Goal: Entertainment & Leisure: Consume media (video, audio)

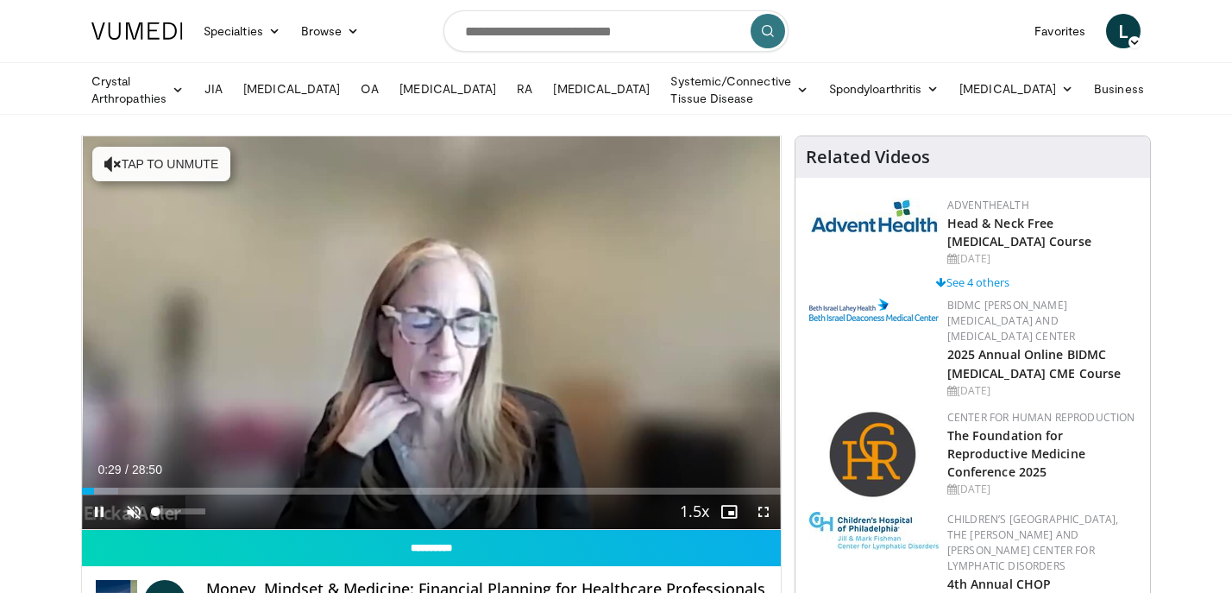
click at [135, 510] on span "Video Player" at bounding box center [133, 511] width 35 height 35
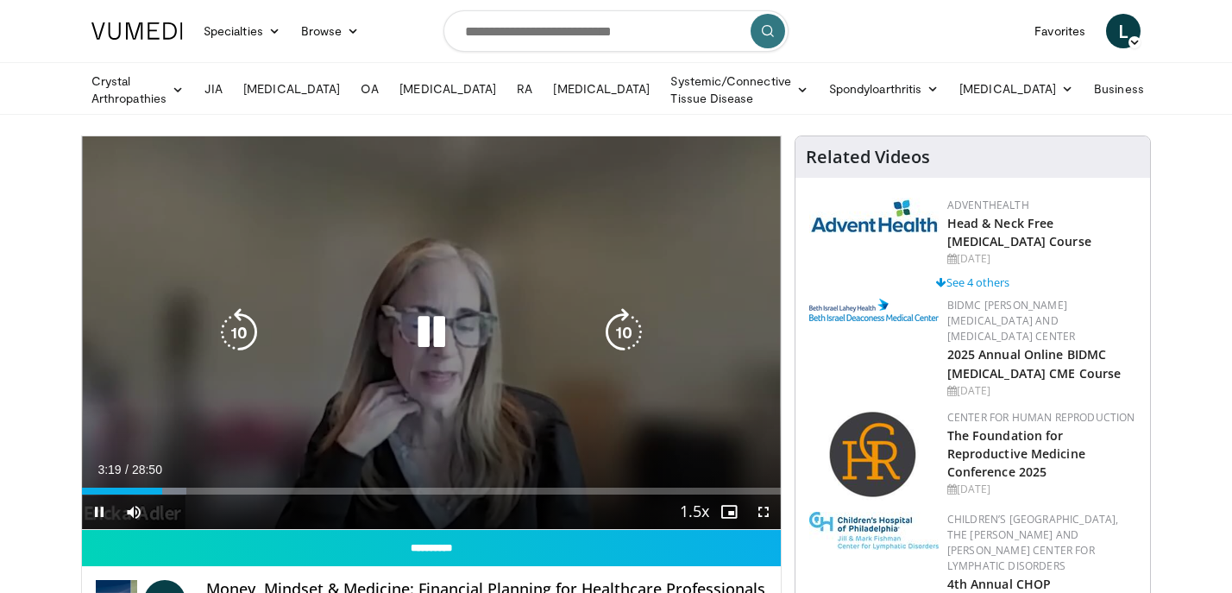
click at [435, 319] on icon "Video Player" at bounding box center [431, 332] width 48 height 48
